Goal: Check status: Check status

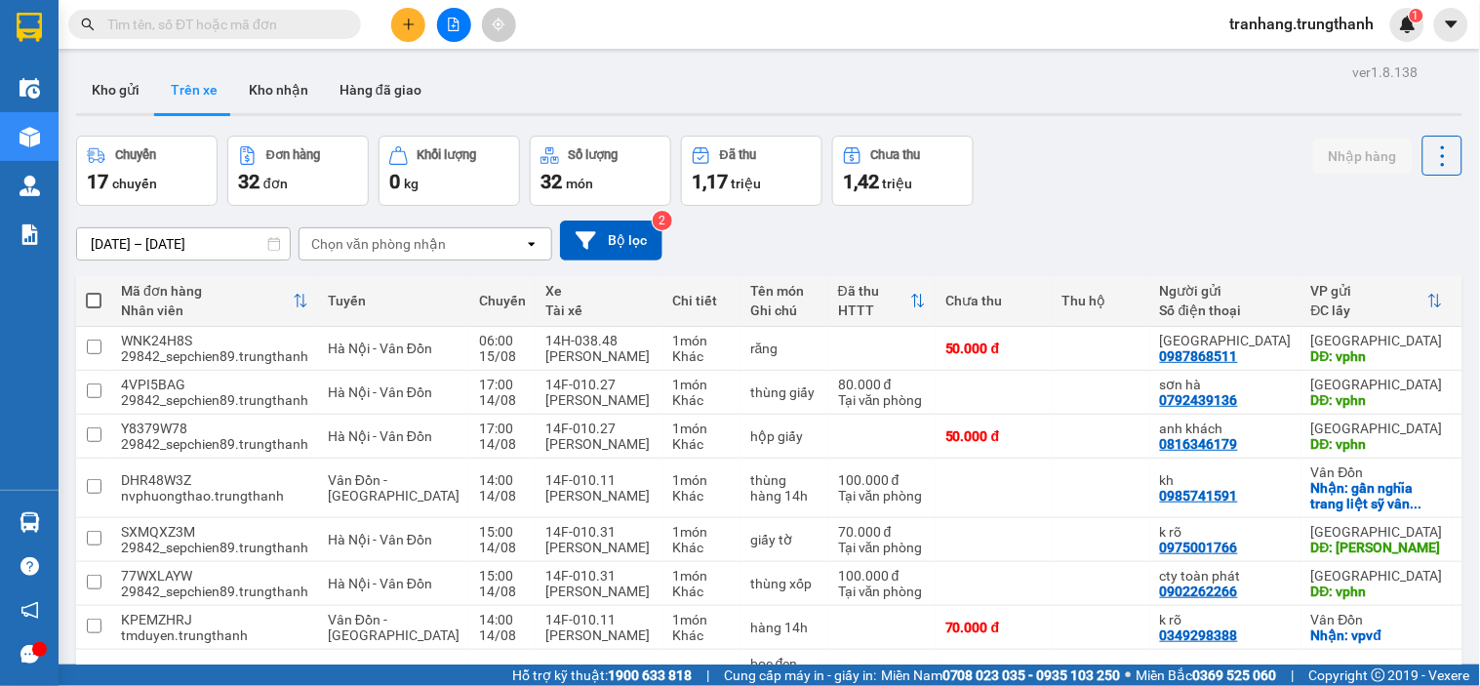
click at [109, 247] on input "[DATE] – [DATE]" at bounding box center [183, 243] width 213 height 31
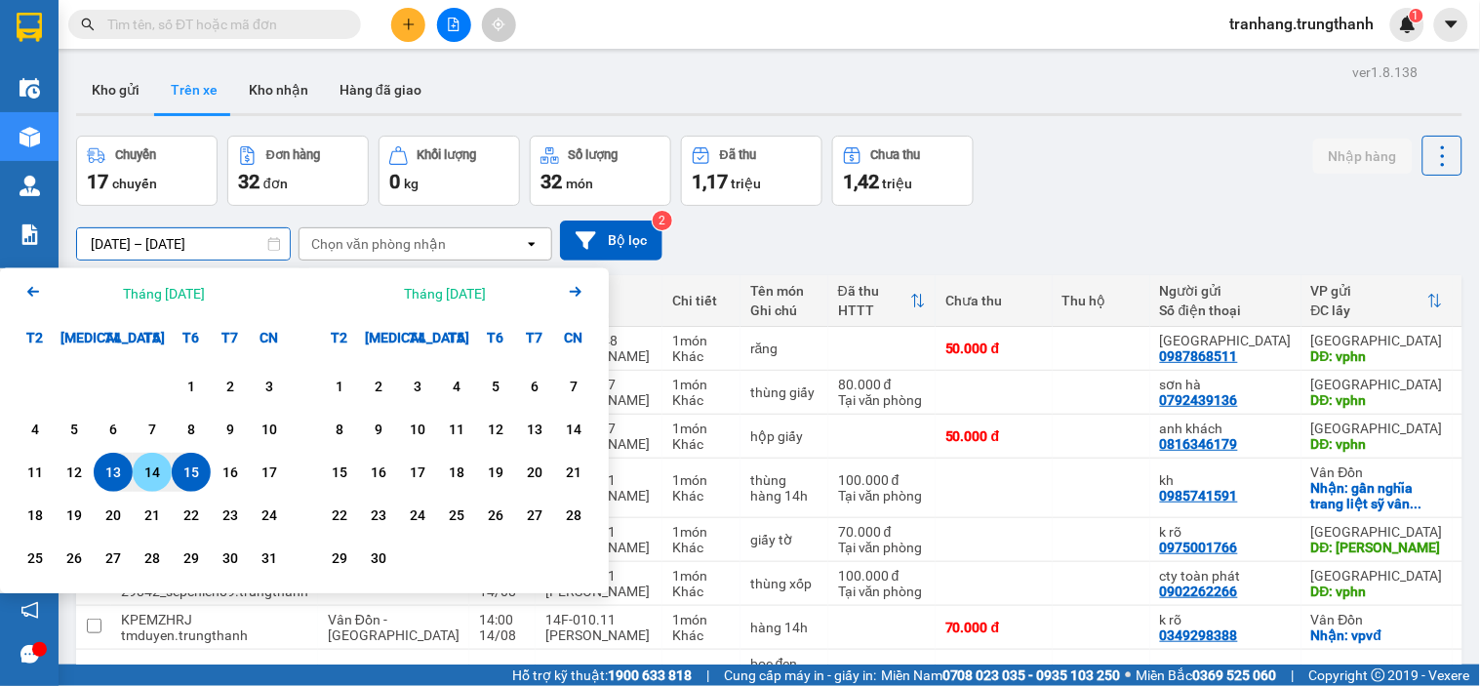
click at [150, 471] on div "14" at bounding box center [152, 471] width 27 height 23
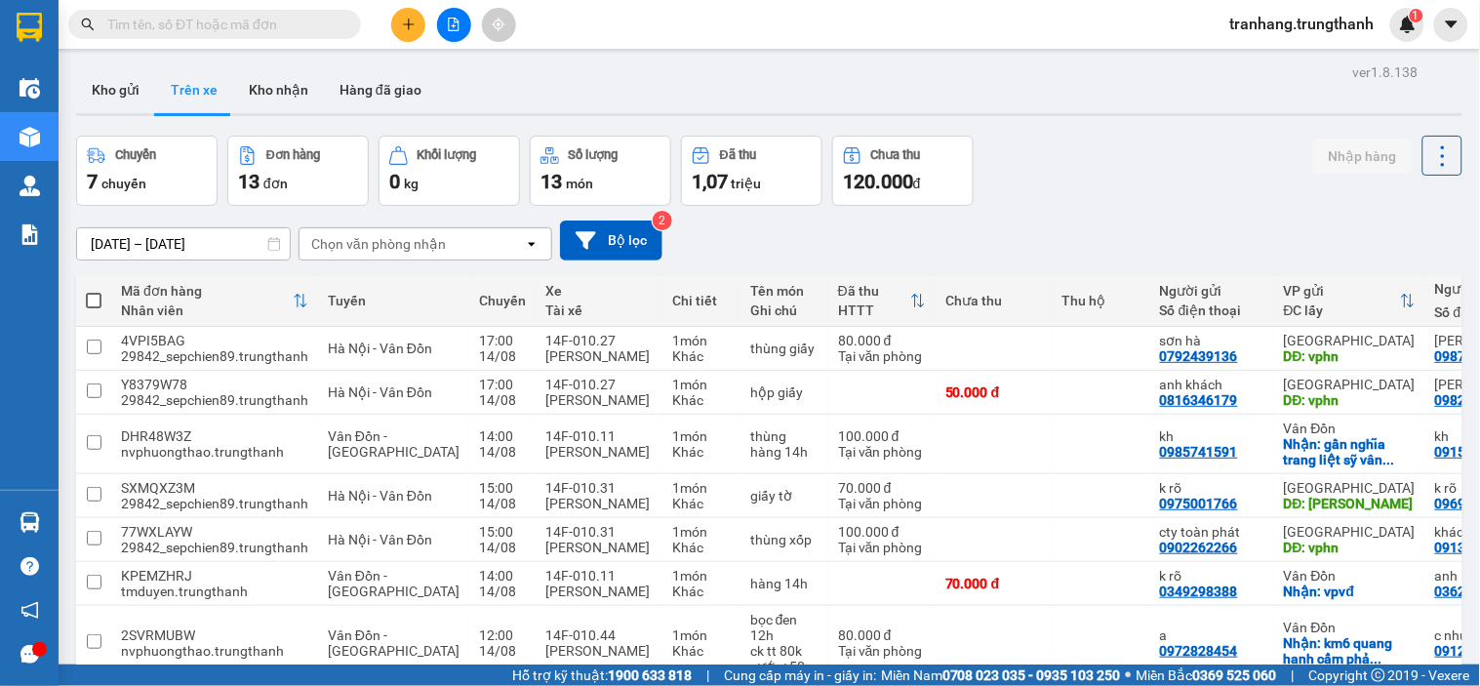
click at [127, 249] on input "[DATE] – [DATE]" at bounding box center [183, 243] width 213 height 31
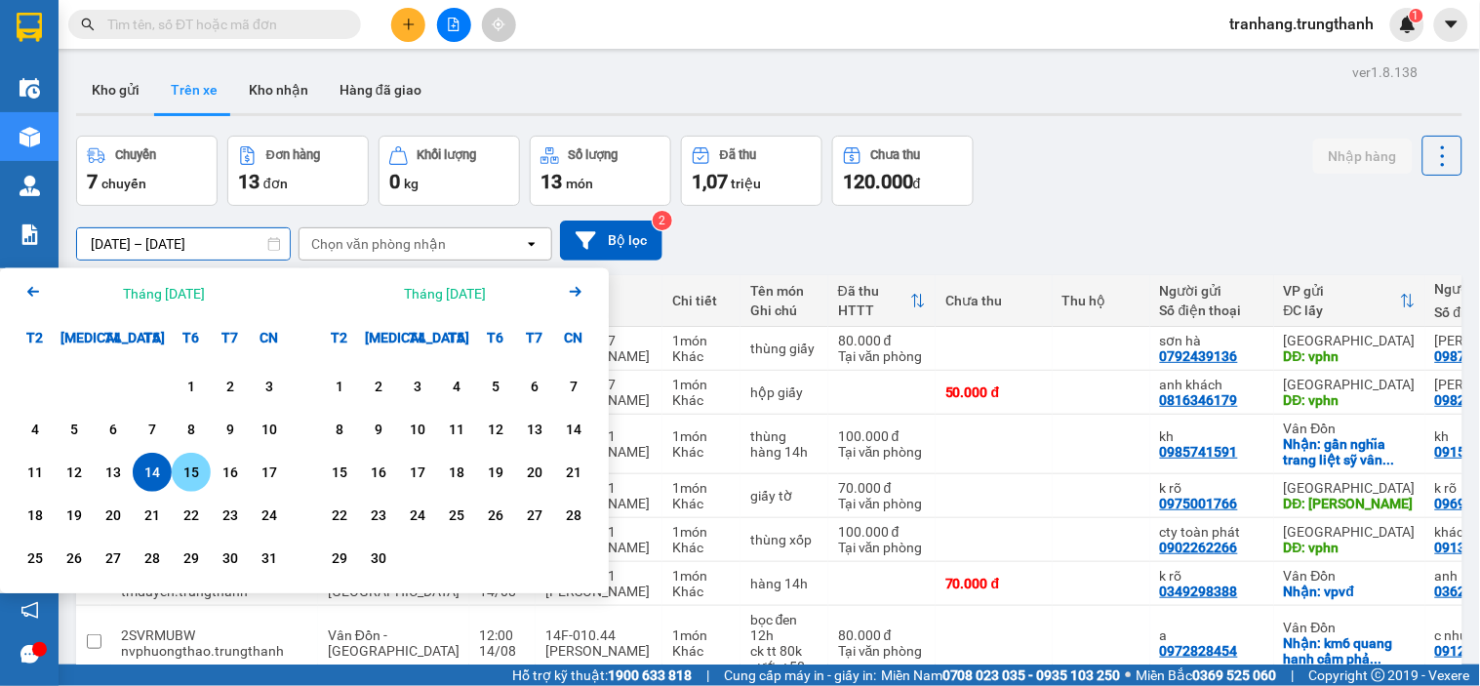
click at [181, 471] on div "15" at bounding box center [191, 471] width 27 height 23
type input "[DATE] – [DATE]"
